Goal: Information Seeking & Learning: Learn about a topic

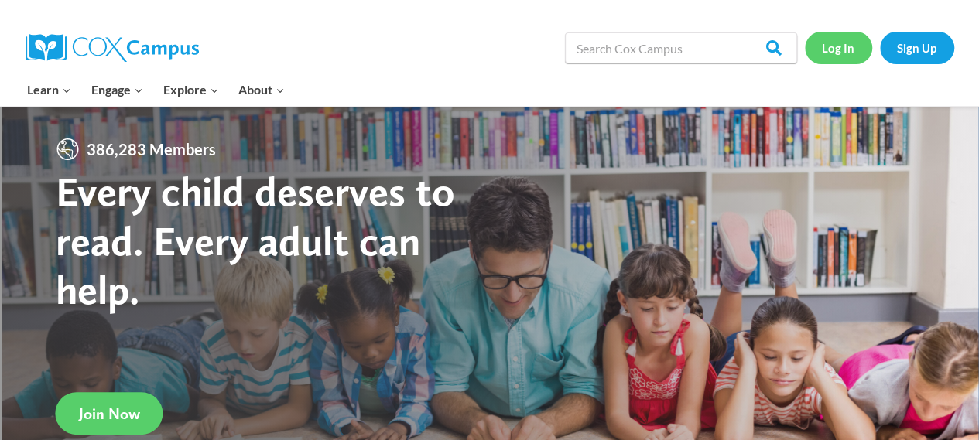
click at [852, 51] on link "Log In" at bounding box center [838, 48] width 67 height 32
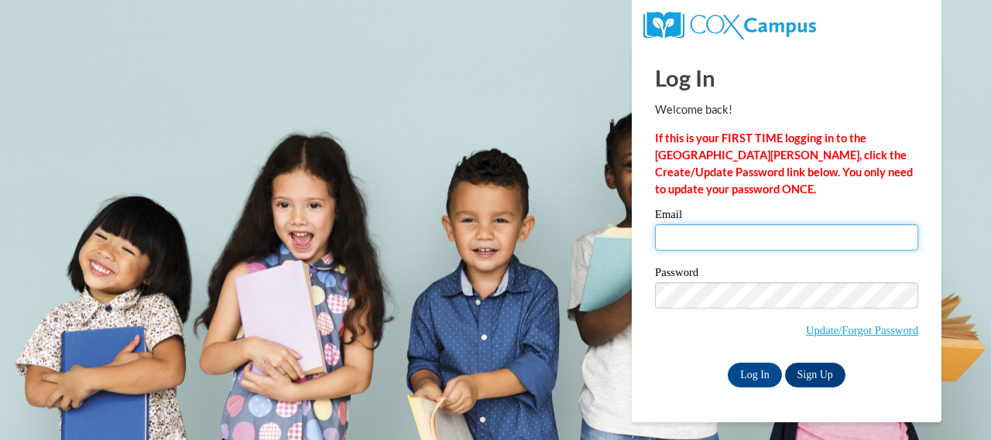
click at [717, 247] on input "Email" at bounding box center [786, 238] width 263 height 26
type input "hansoj2@collierschools.com"
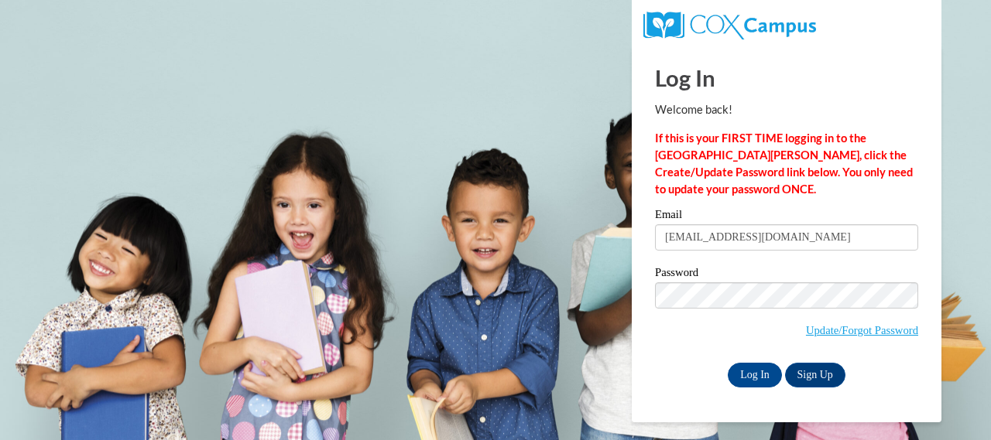
click at [715, 307] on span "Update/Forgot Password" at bounding box center [786, 315] width 263 height 64
click at [759, 367] on input "Log In" at bounding box center [755, 375] width 54 height 25
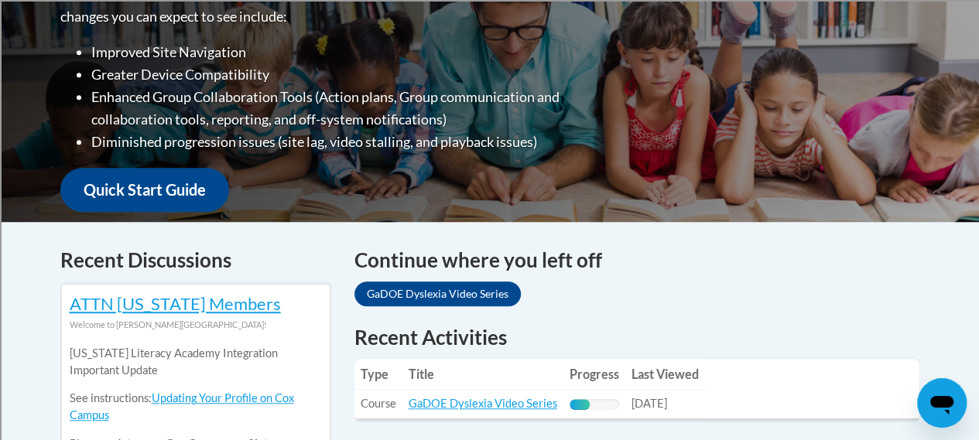
scroll to position [580, 0]
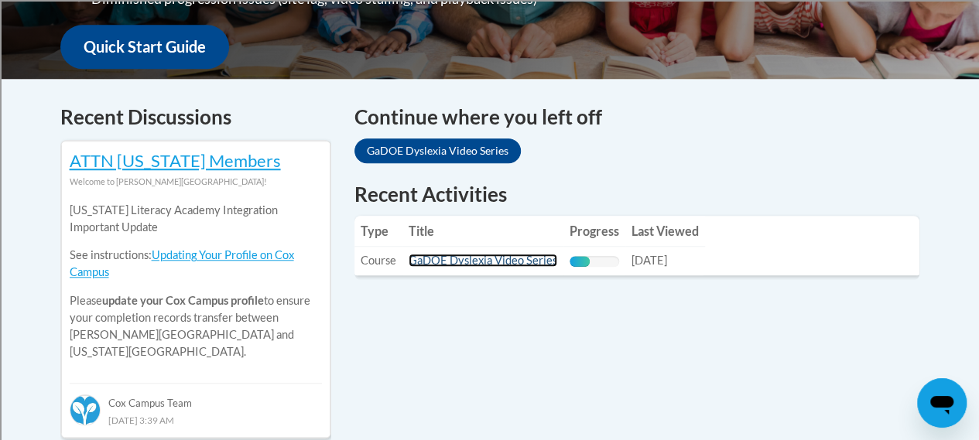
click at [533, 262] on link "GaDOE Dyslexia Video Series" at bounding box center [483, 260] width 149 height 13
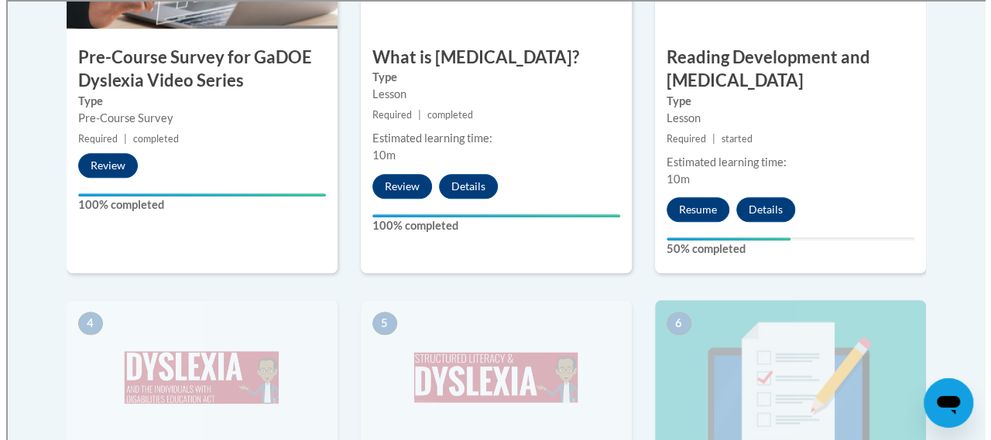
scroll to position [670, 0]
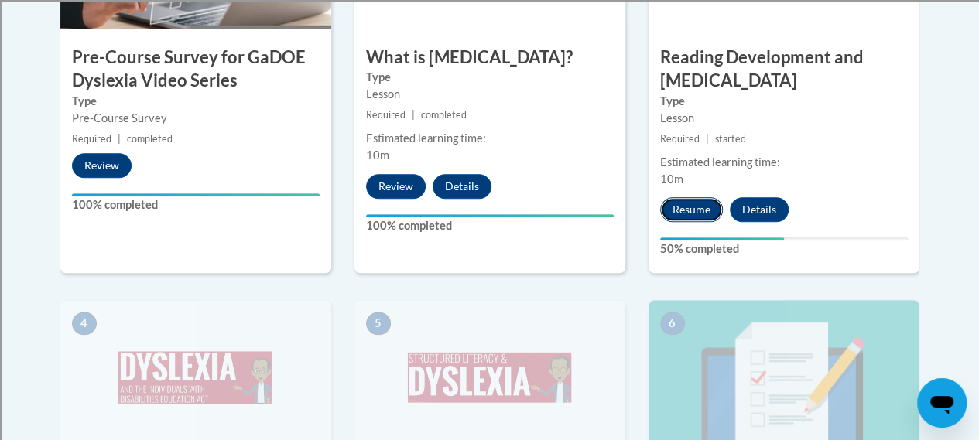
click at [691, 204] on button "Resume" at bounding box center [691, 209] width 63 height 25
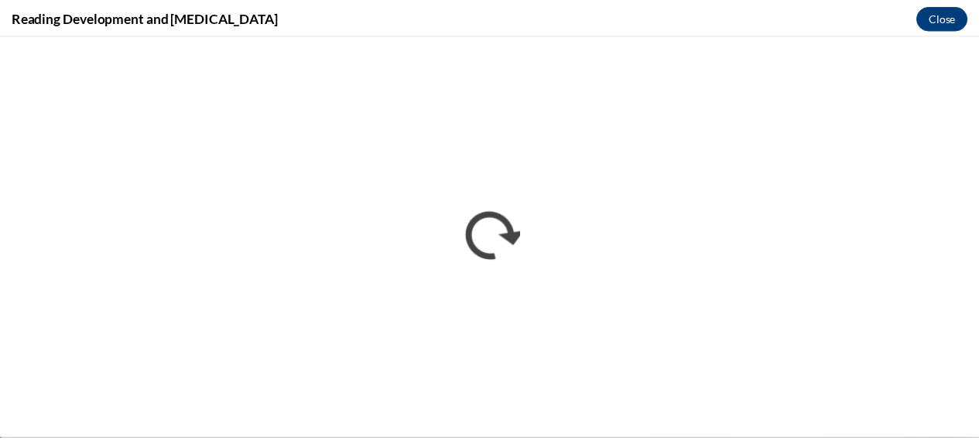
scroll to position [0, 0]
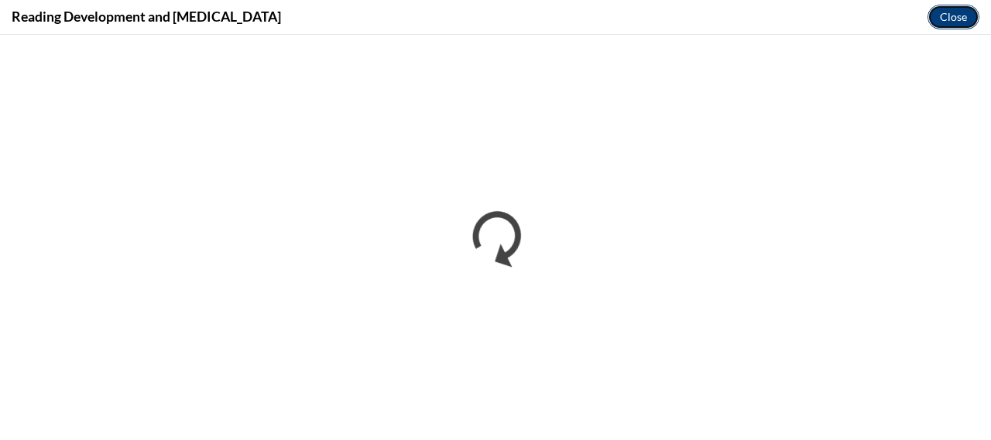
click at [946, 24] on button "Close" at bounding box center [953, 17] width 52 height 25
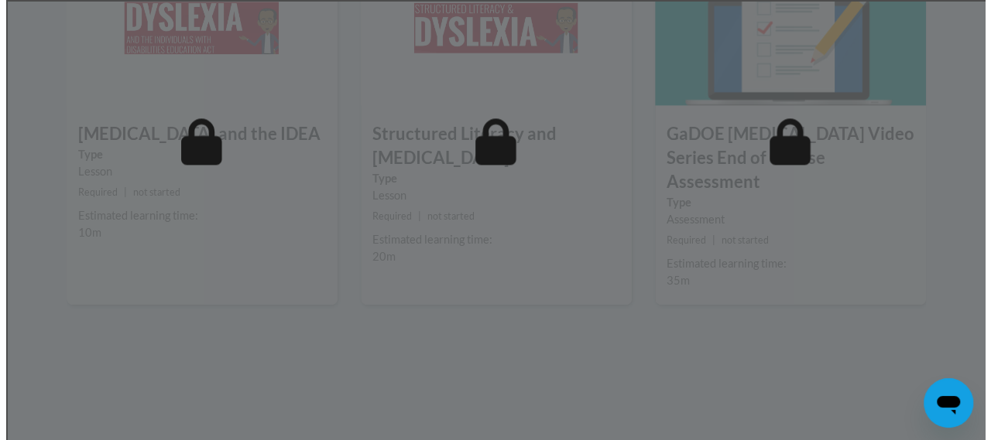
scroll to position [1020, 0]
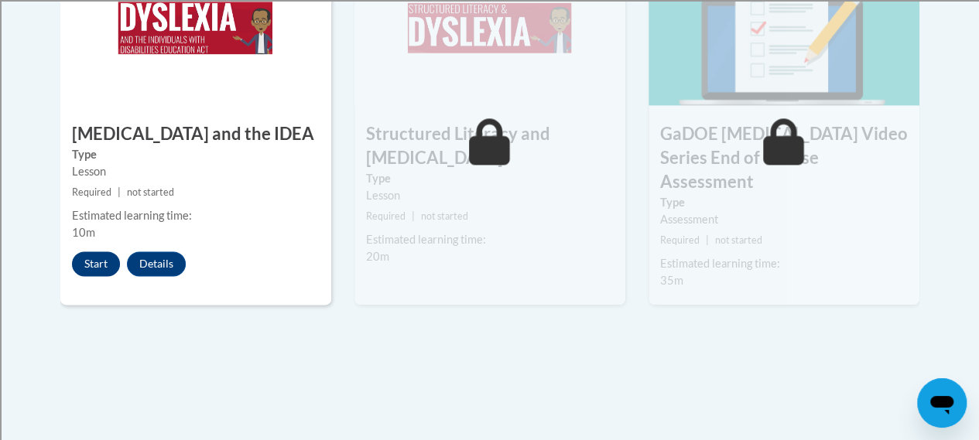
click at [102, 274] on button "Start" at bounding box center [96, 264] width 48 height 25
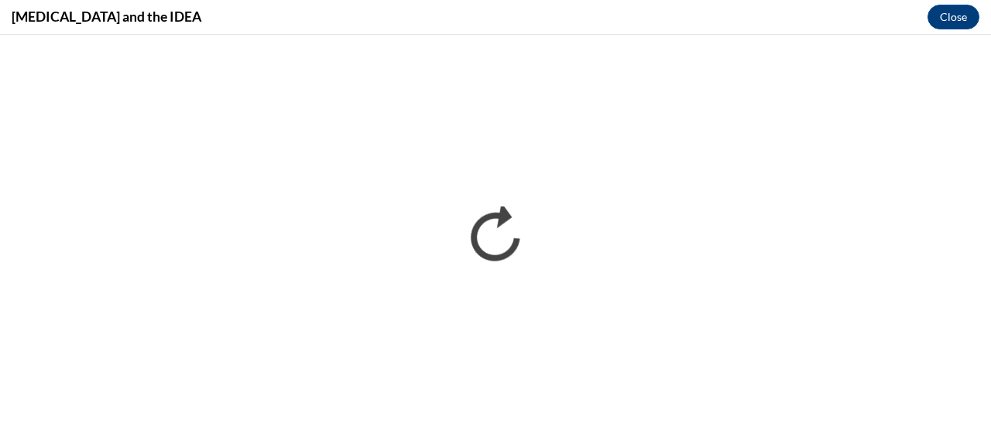
scroll to position [0, 0]
click at [937, 22] on button "Close" at bounding box center [953, 17] width 52 height 25
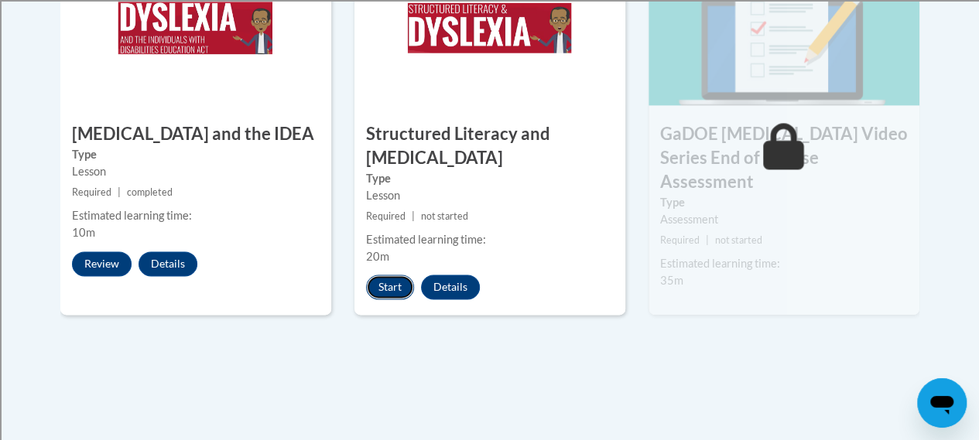
click at [395, 279] on button "Start" at bounding box center [390, 287] width 48 height 25
